Goal: Task Accomplishment & Management: Manage account settings

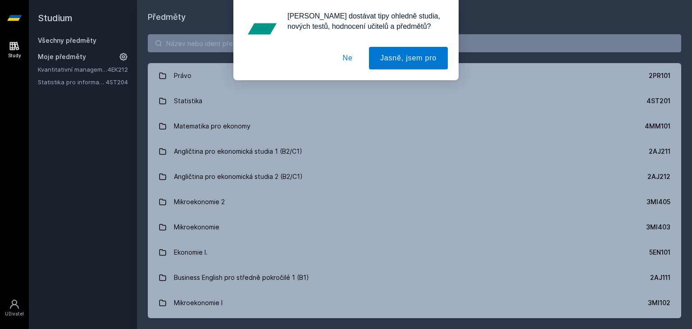
click at [349, 59] on button "Ne" at bounding box center [347, 58] width 32 height 23
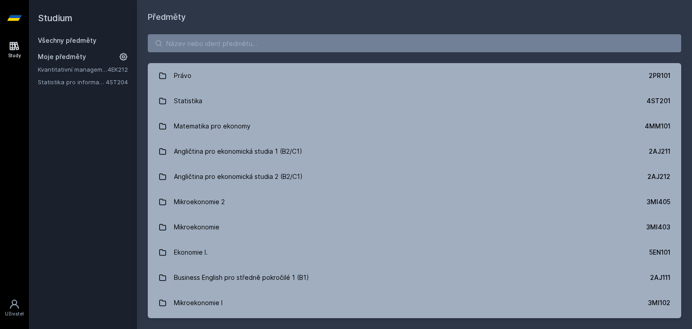
click at [121, 57] on icon at bounding box center [123, 56] width 9 height 9
click at [127, 72] on icon at bounding box center [124, 69] width 7 height 7
click at [188, 40] on input "search" at bounding box center [414, 43] width 533 height 18
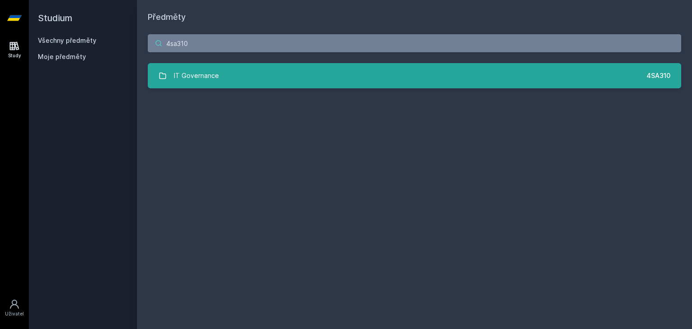
type input "4sa310"
click at [176, 77] on div "IT Governance" at bounding box center [196, 76] width 45 height 18
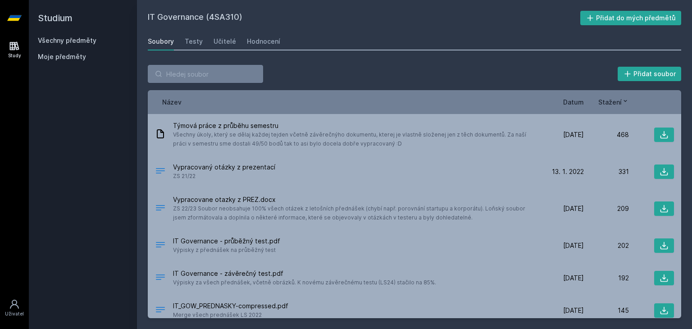
click at [227, 22] on h2 "IT Governance (4SA310)" at bounding box center [364, 18] width 432 height 14
click at [593, 18] on icon at bounding box center [590, 18] width 6 height 6
click at [55, 19] on h2 "Studium" at bounding box center [83, 18] width 90 height 36
click at [62, 42] on link "Všechny předměty" at bounding box center [67, 40] width 59 height 8
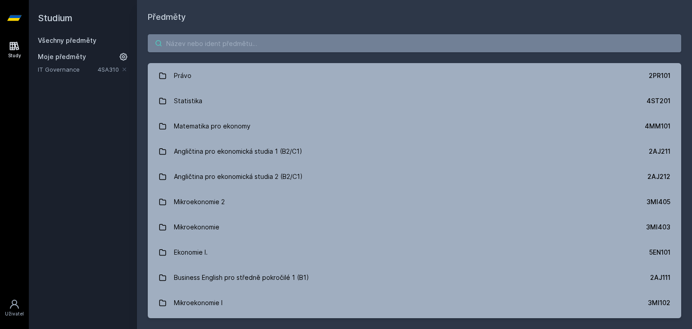
click at [211, 48] on input "search" at bounding box center [414, 43] width 533 height 18
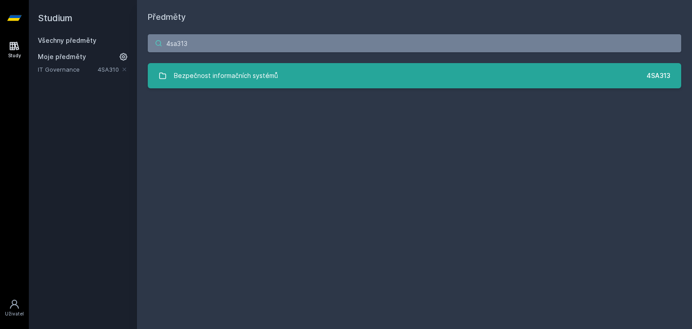
type input "4sa313"
click at [238, 80] on div "Bezpečnost informačních systémů" at bounding box center [226, 76] width 104 height 18
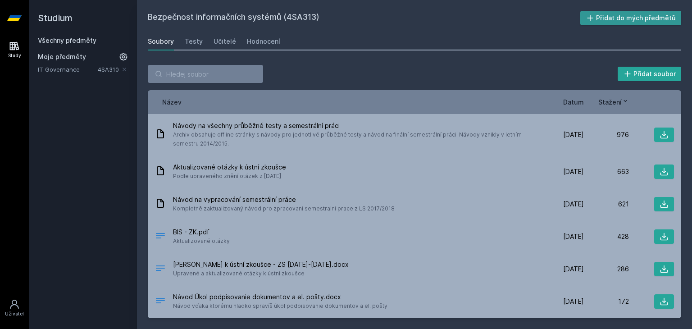
click at [605, 17] on button "Přidat do mých předmětů" at bounding box center [630, 18] width 101 height 14
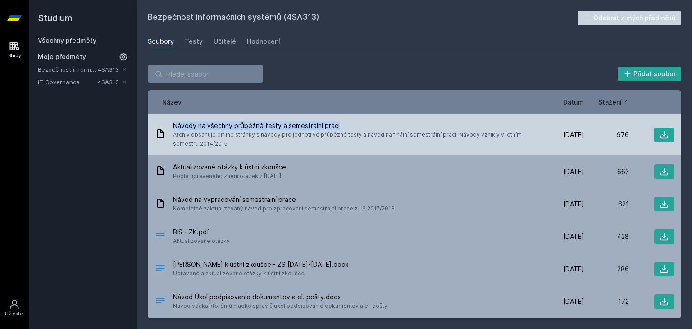
drag, startPoint x: 174, startPoint y: 125, endPoint x: 359, endPoint y: 125, distance: 185.5
click at [359, 125] on span "Návody na všechny průběžné testy a semestrální práci" at bounding box center [354, 125] width 362 height 9
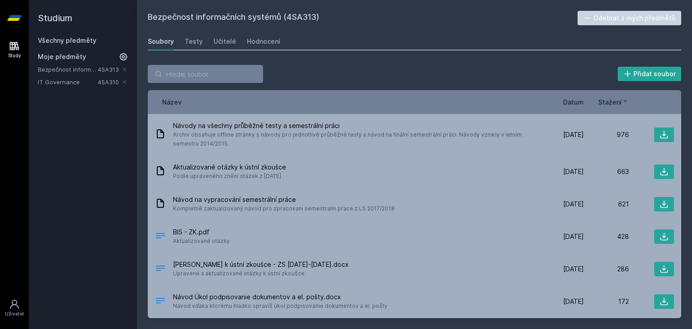
click at [335, 70] on div "Přidat soubor" at bounding box center [414, 74] width 533 height 18
click at [215, 45] on div "Učitelé" at bounding box center [224, 41] width 23 height 9
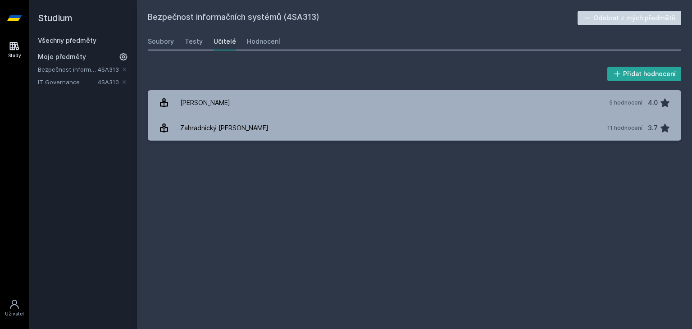
drag, startPoint x: 149, startPoint y: 18, endPoint x: 303, endPoint y: 20, distance: 153.1
click at [303, 20] on h2 "Bezpečnost informačních systémů (4SA313)" at bounding box center [363, 18] width 430 height 14
click at [66, 43] on link "Všechny předměty" at bounding box center [67, 40] width 59 height 8
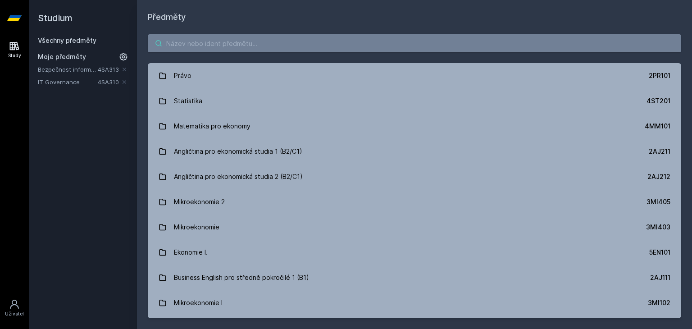
click at [197, 50] on input "search" at bounding box center [414, 43] width 533 height 18
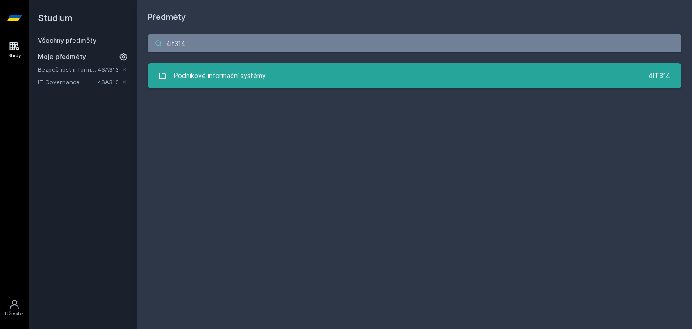
type input "4it314"
click at [239, 74] on div "Podnikové informační systémy" at bounding box center [220, 76] width 92 height 18
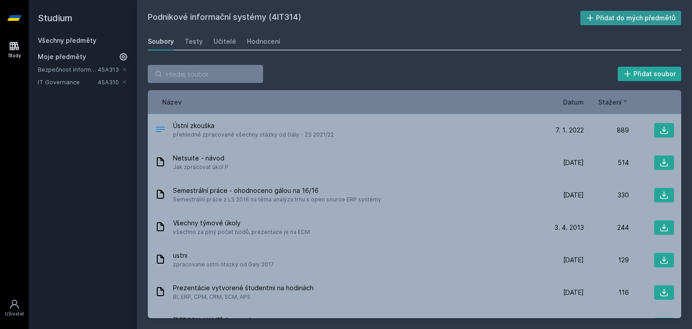
click at [607, 20] on button "Přidat do mých předmětů" at bounding box center [630, 18] width 101 height 14
click at [64, 40] on link "Všechny předměty" at bounding box center [67, 40] width 59 height 8
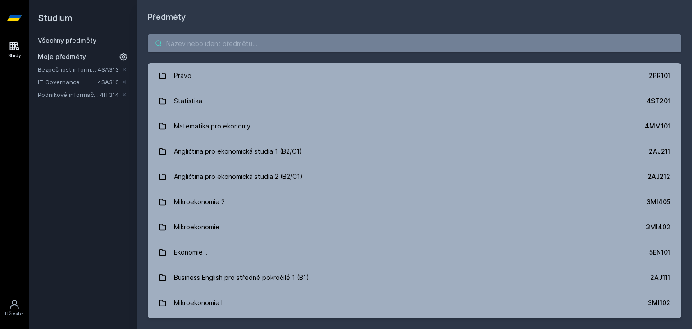
click at [187, 46] on input "search" at bounding box center [414, 43] width 533 height 18
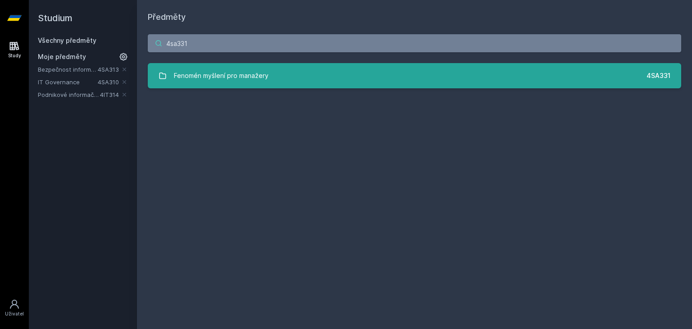
type input "4sa331"
click at [230, 79] on div "Fenomén myšlení pro manažery" at bounding box center [221, 76] width 95 height 18
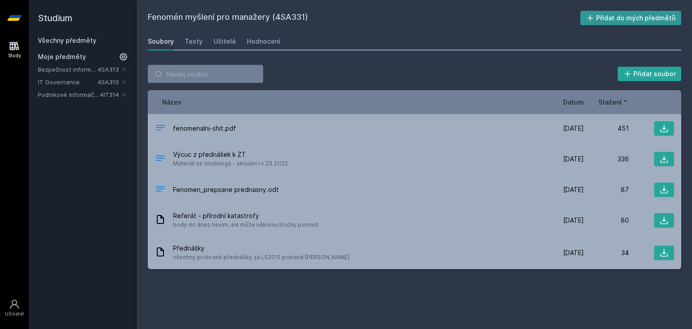
click at [605, 16] on button "Přidat do mých předmětů" at bounding box center [630, 18] width 101 height 14
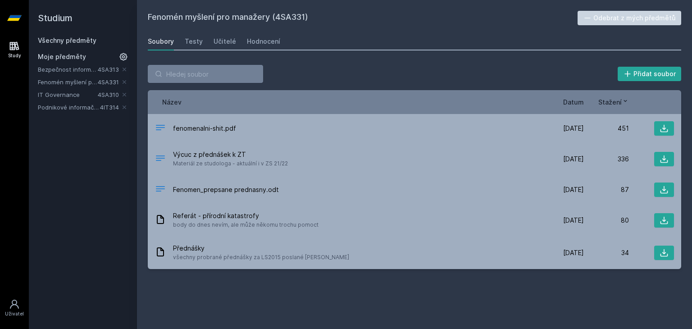
click at [65, 43] on link "Všechny předměty" at bounding box center [67, 40] width 59 height 8
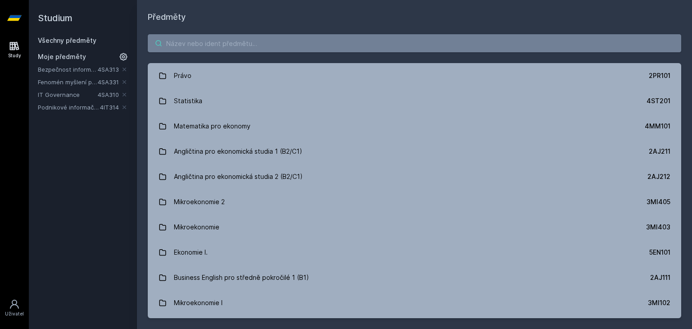
click at [186, 41] on input "search" at bounding box center [414, 43] width 533 height 18
click at [183, 41] on input "search" at bounding box center [414, 43] width 533 height 18
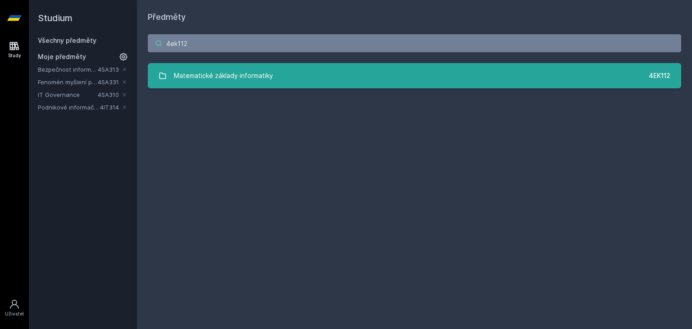
type input "4ek112"
click at [232, 79] on div "Matematické základy informatiky" at bounding box center [223, 76] width 99 height 18
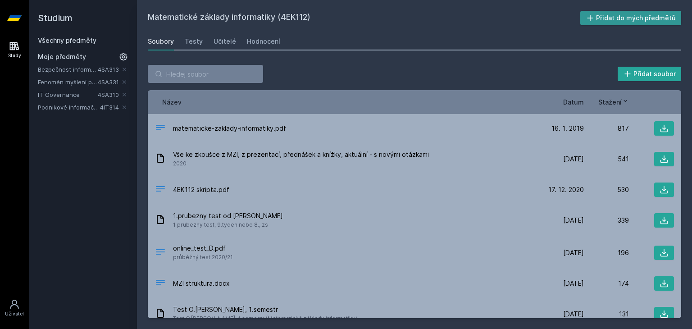
click at [615, 18] on button "Přidat do mých předmětů" at bounding box center [630, 18] width 101 height 14
click at [218, 44] on div "Učitelé" at bounding box center [224, 41] width 23 height 9
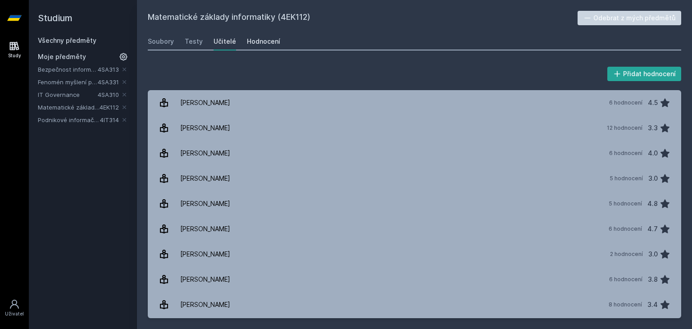
click at [264, 44] on div "Hodnocení" at bounding box center [263, 41] width 33 height 9
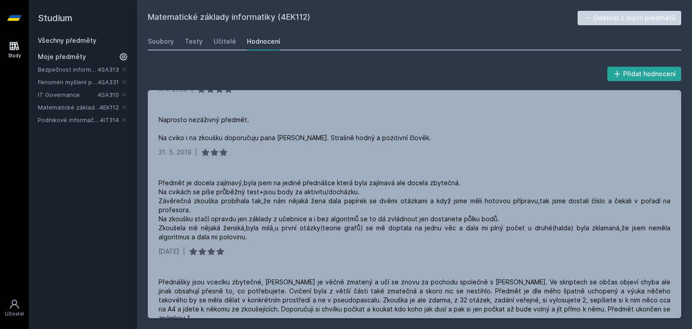
scroll to position [249, 0]
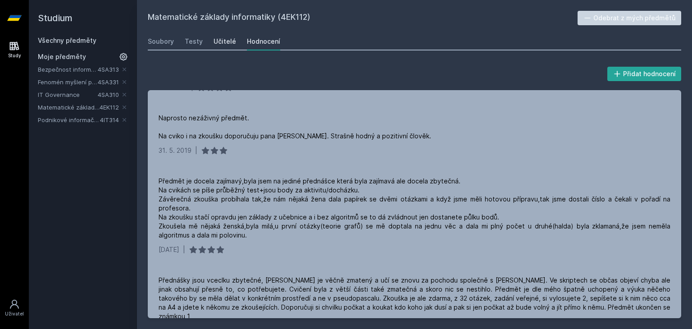
click at [213, 44] on div "Učitelé" at bounding box center [224, 41] width 23 height 9
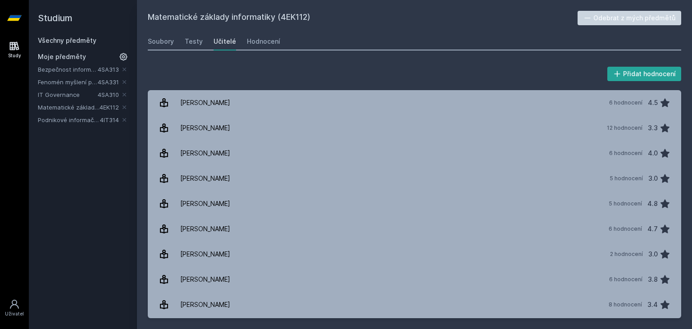
click at [80, 39] on link "Všechny předměty" at bounding box center [67, 40] width 59 height 8
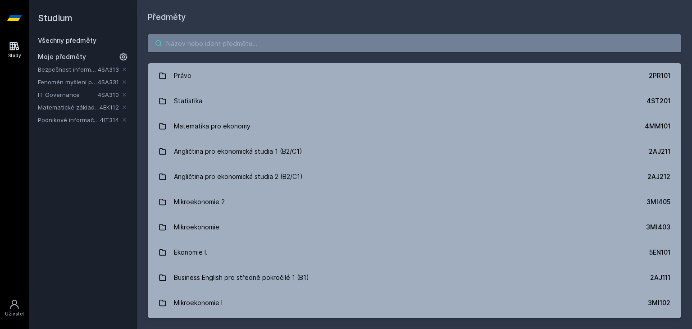
click at [195, 40] on input "search" at bounding box center [414, 43] width 533 height 18
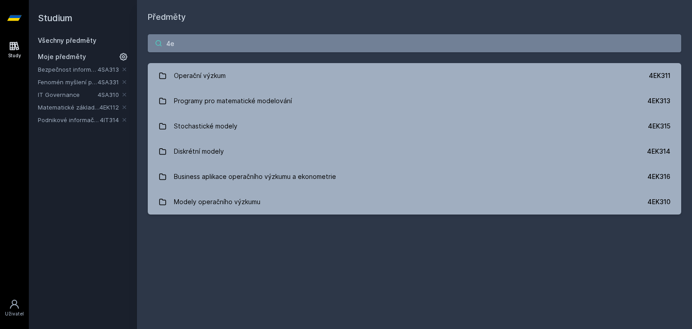
type input "4"
